Goal: Task Accomplishment & Management: Manage account settings

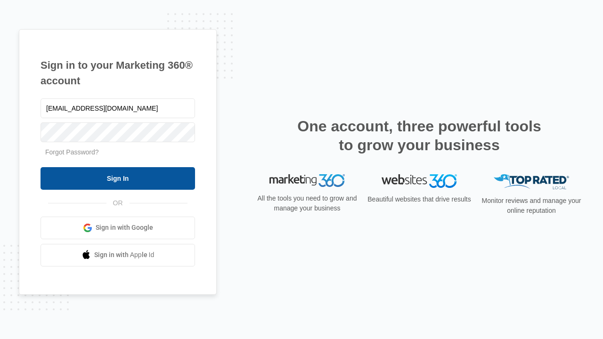
click at [118, 178] on input "Sign In" at bounding box center [118, 178] width 155 height 23
